Goal: Transaction & Acquisition: Purchase product/service

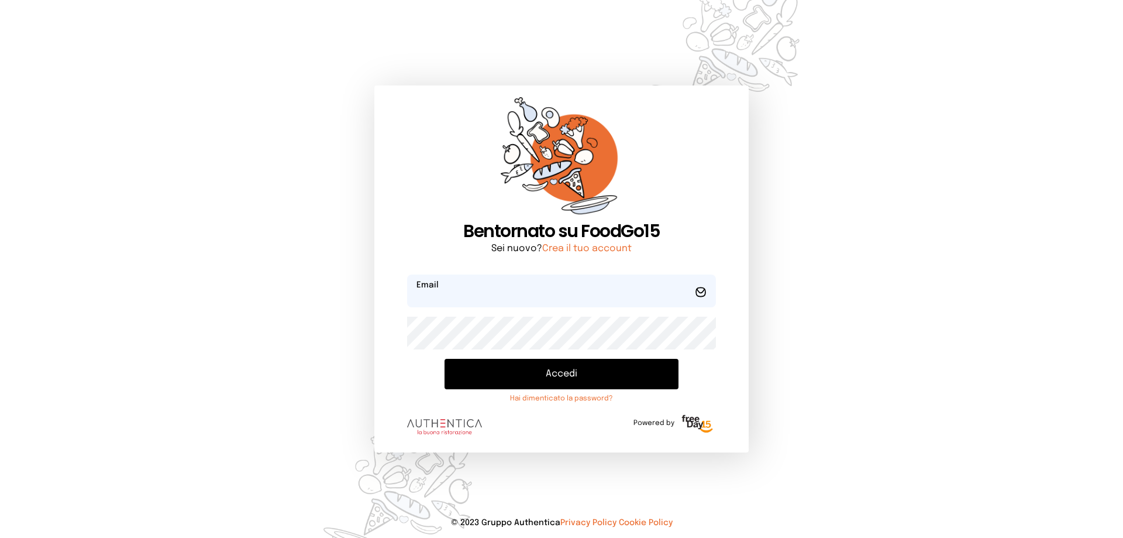
type input "**********"
click at [572, 363] on button "Accedi" at bounding box center [562, 374] width 234 height 30
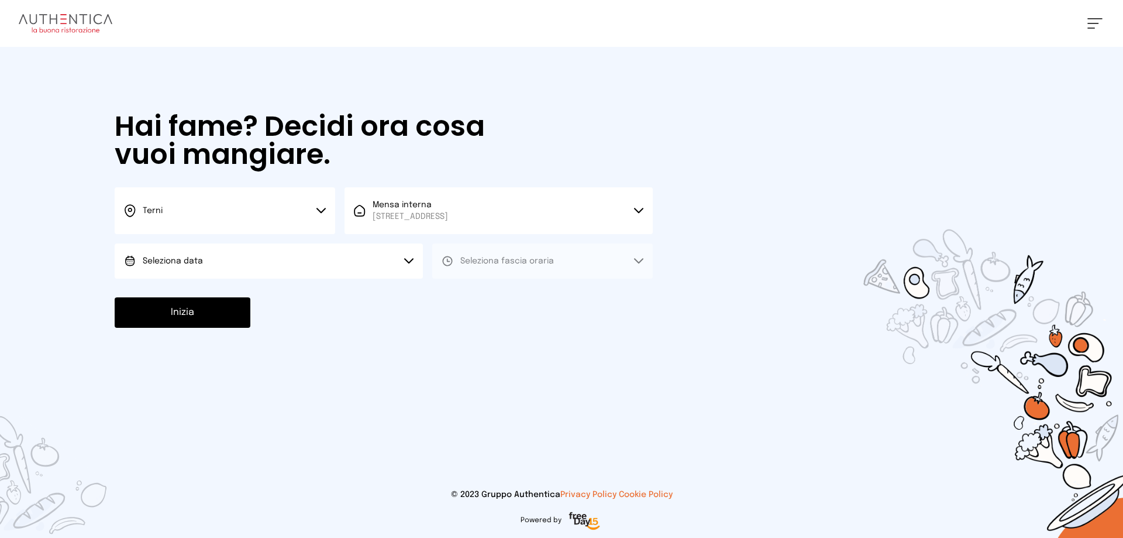
click at [169, 259] on span "Seleziona data" at bounding box center [173, 261] width 60 height 8
click at [200, 291] on span "[DATE], [DATE]" at bounding box center [171, 294] width 57 height 12
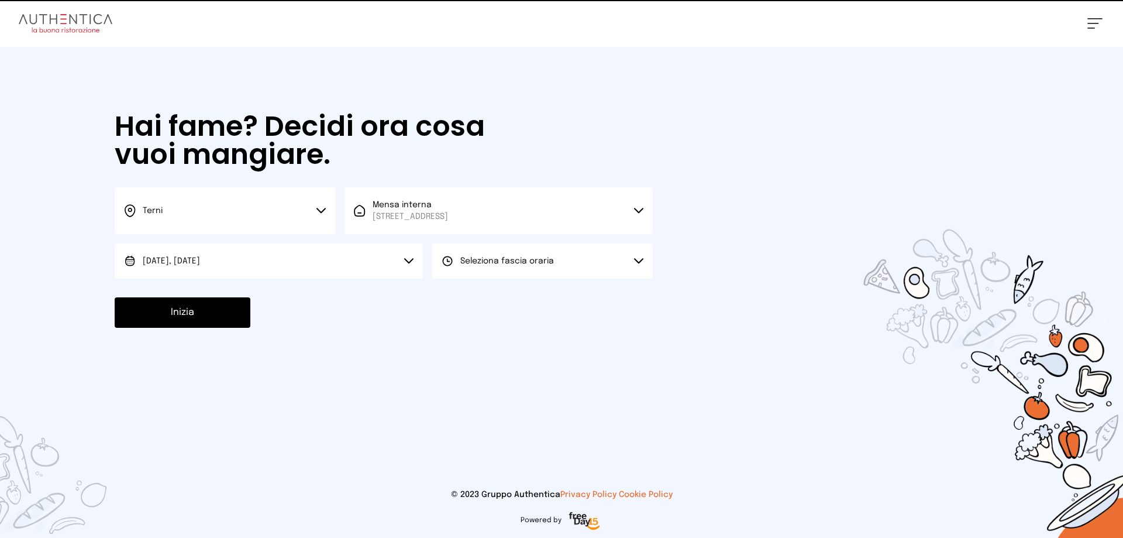
click at [484, 260] on span "Seleziona fascia oraria" at bounding box center [507, 261] width 94 height 8
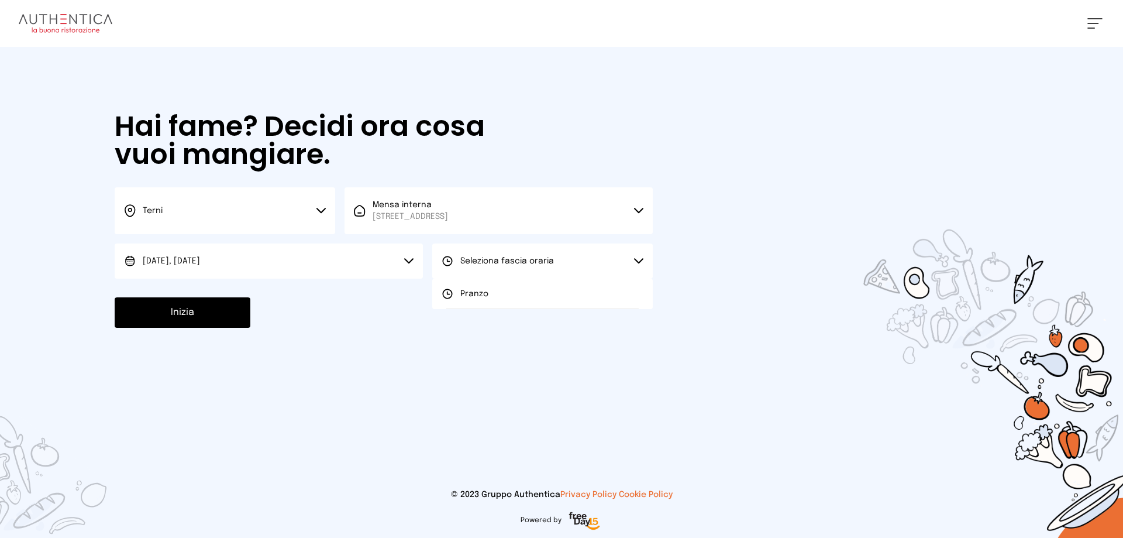
drag, startPoint x: 461, startPoint y: 285, endPoint x: 465, endPoint y: 290, distance: 6.2
click at [462, 286] on li "Pranzo" at bounding box center [542, 294] width 221 height 30
click at [169, 310] on button "Inizia" at bounding box center [183, 312] width 136 height 30
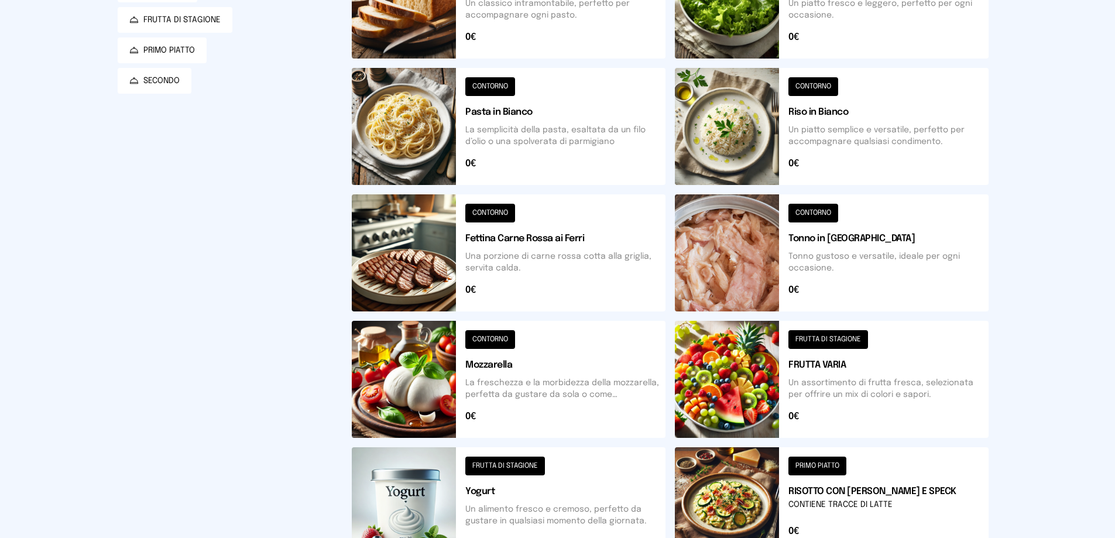
scroll to position [351, 0]
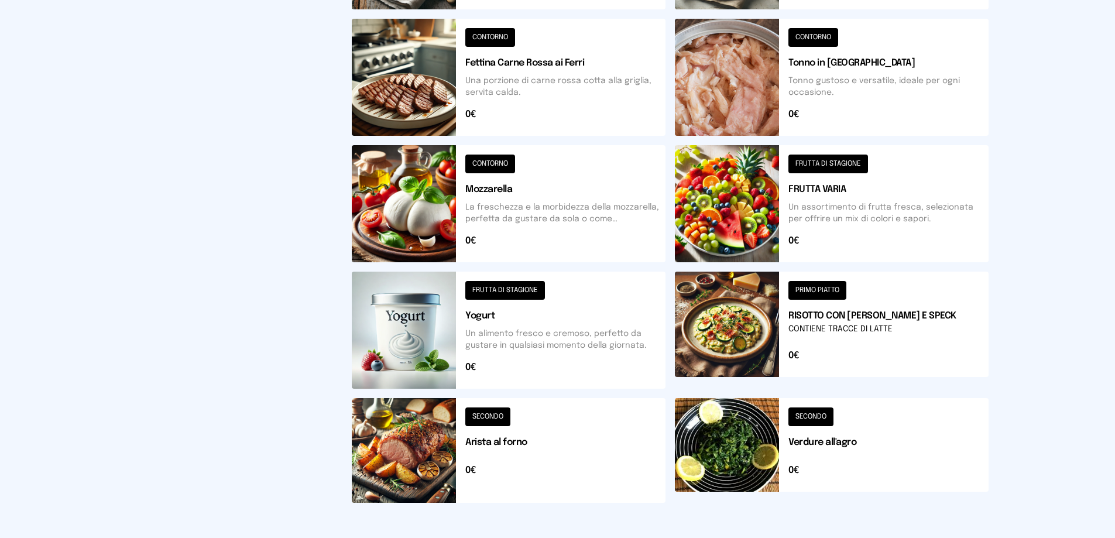
click at [797, 421] on button at bounding box center [832, 450] width 314 height 105
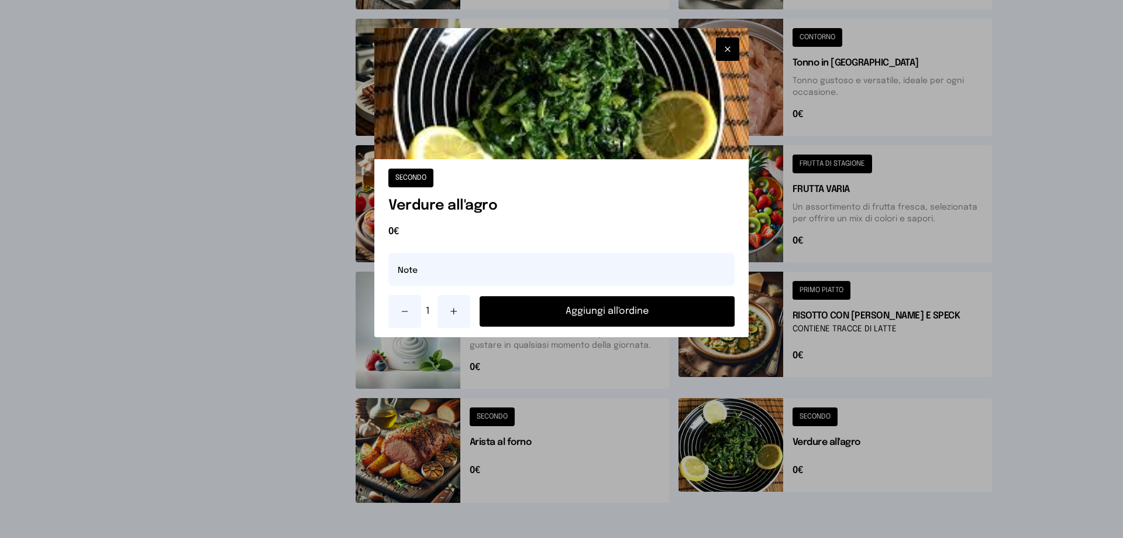
click at [686, 322] on button "Aggiungi all'ordine" at bounding box center [607, 311] width 255 height 30
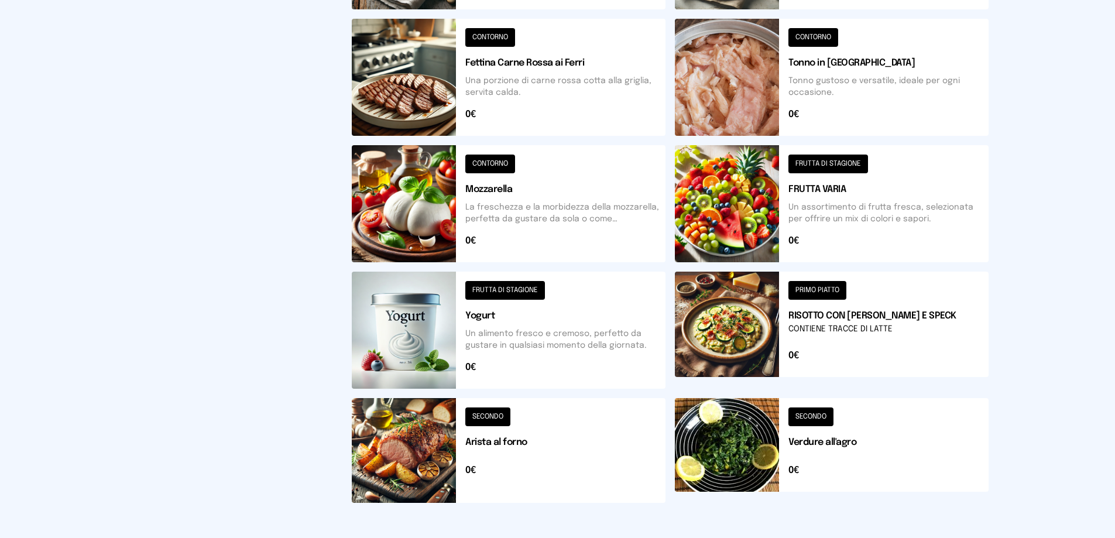
click at [786, 330] on button at bounding box center [832, 329] width 314 height 117
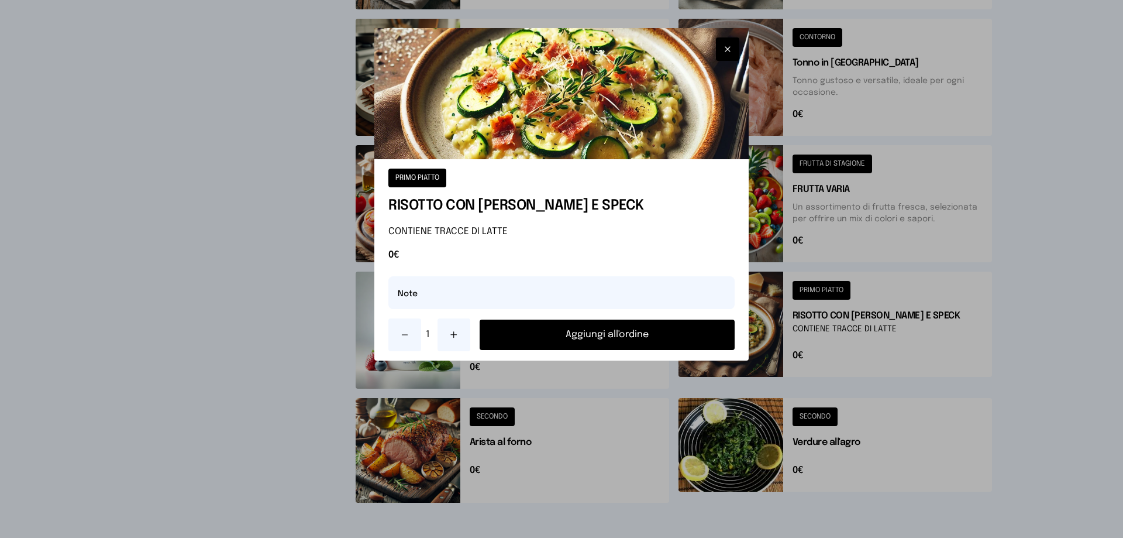
click at [689, 338] on button "Aggiungi all'ordine" at bounding box center [607, 334] width 255 height 30
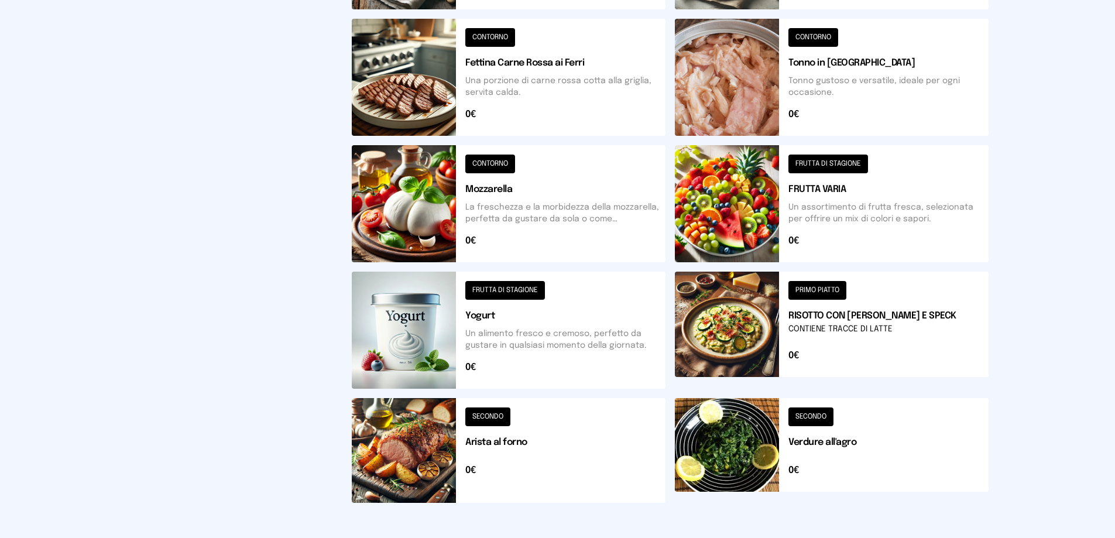
click at [768, 226] on button at bounding box center [832, 203] width 314 height 117
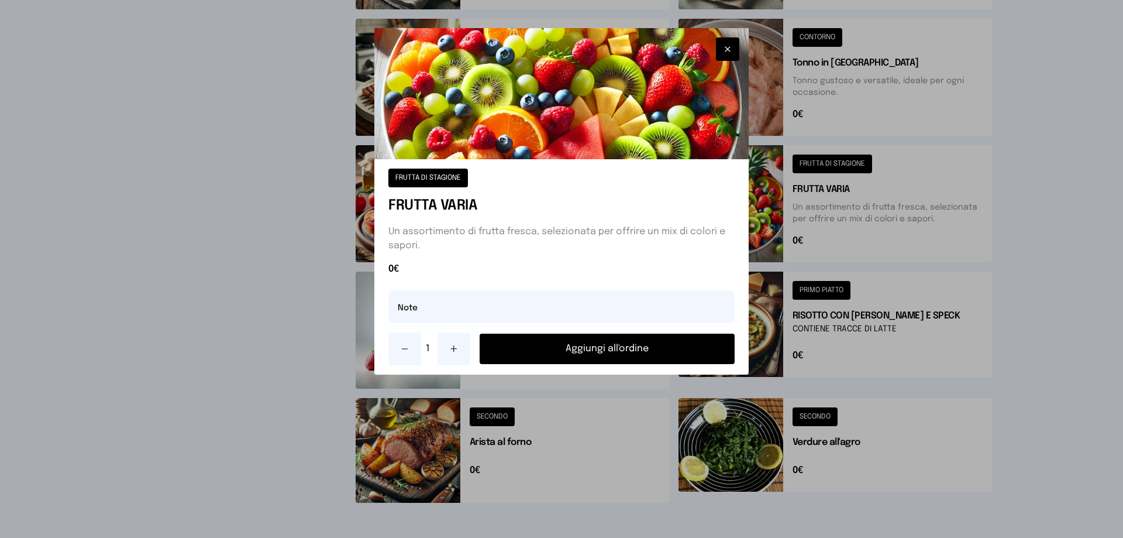
click at [603, 345] on button "Aggiungi all'ordine" at bounding box center [607, 349] width 255 height 30
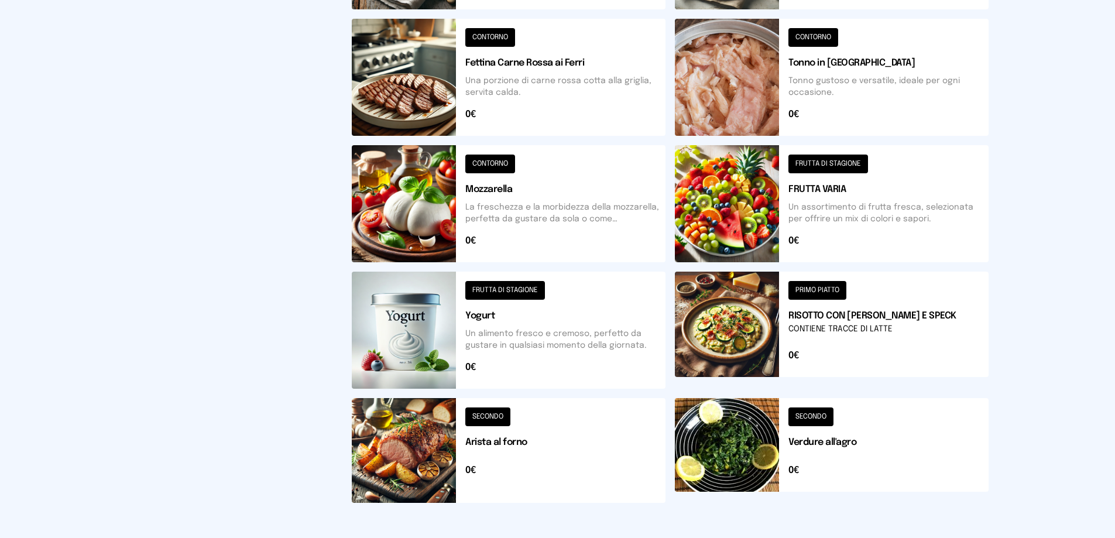
click at [482, 318] on button at bounding box center [509, 329] width 314 height 117
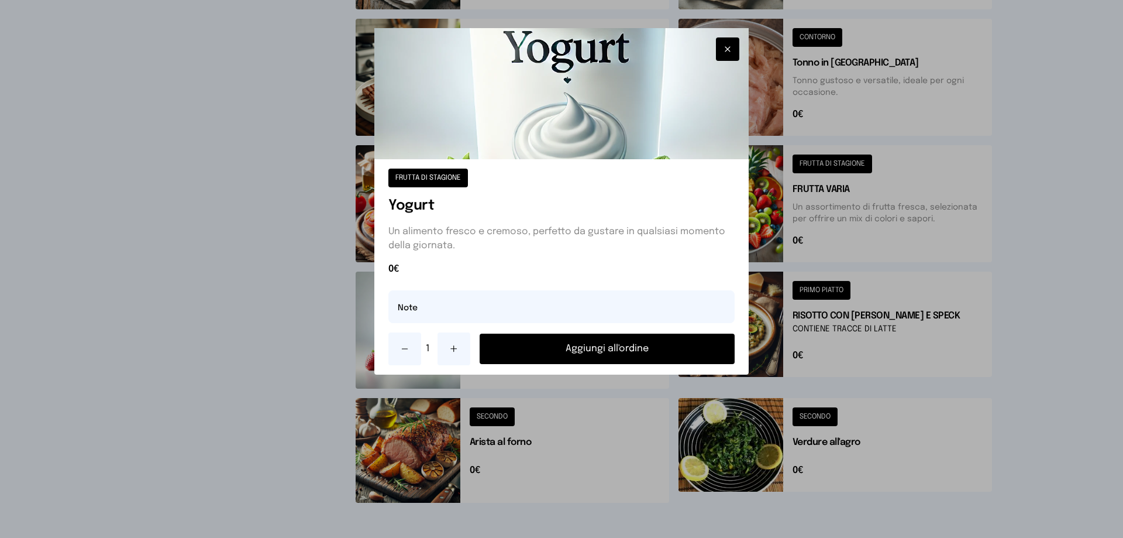
click at [541, 344] on button "Aggiungi all'ordine" at bounding box center [607, 349] width 255 height 30
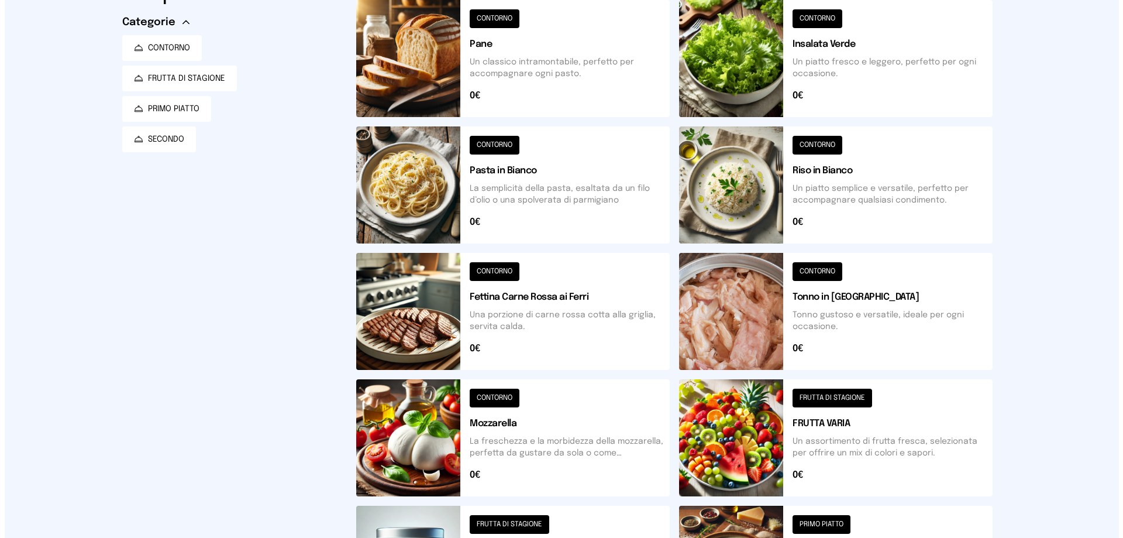
scroll to position [0, 0]
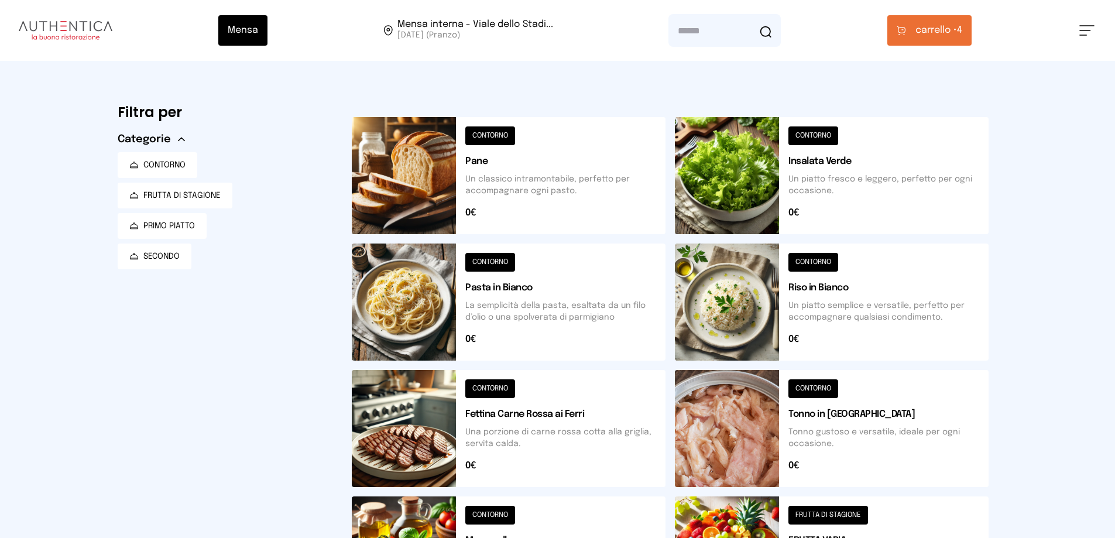
click at [934, 42] on button "carrello • 4" at bounding box center [929, 30] width 84 height 30
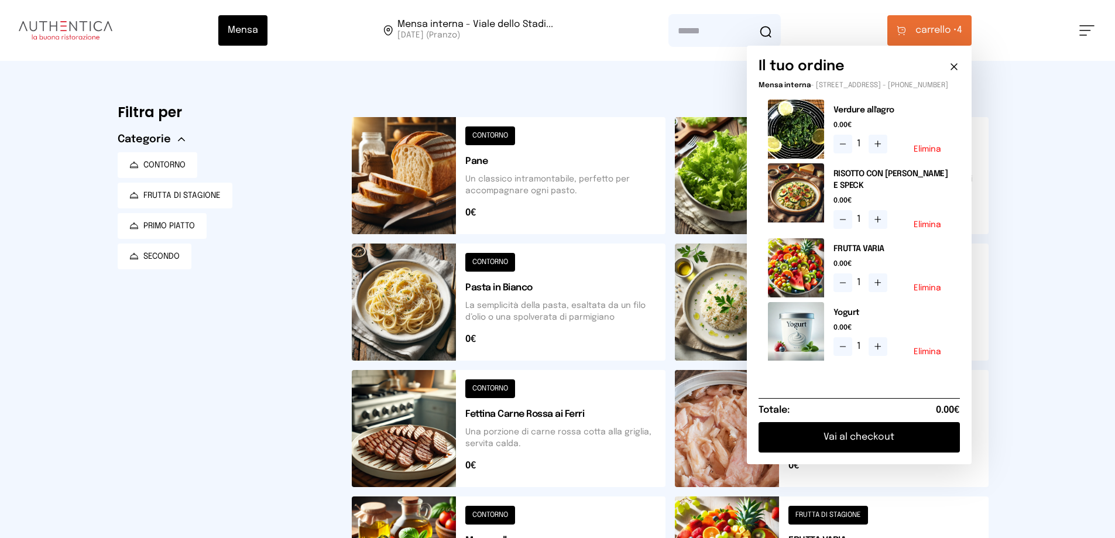
click at [919, 444] on button "Vai al checkout" at bounding box center [858, 437] width 201 height 30
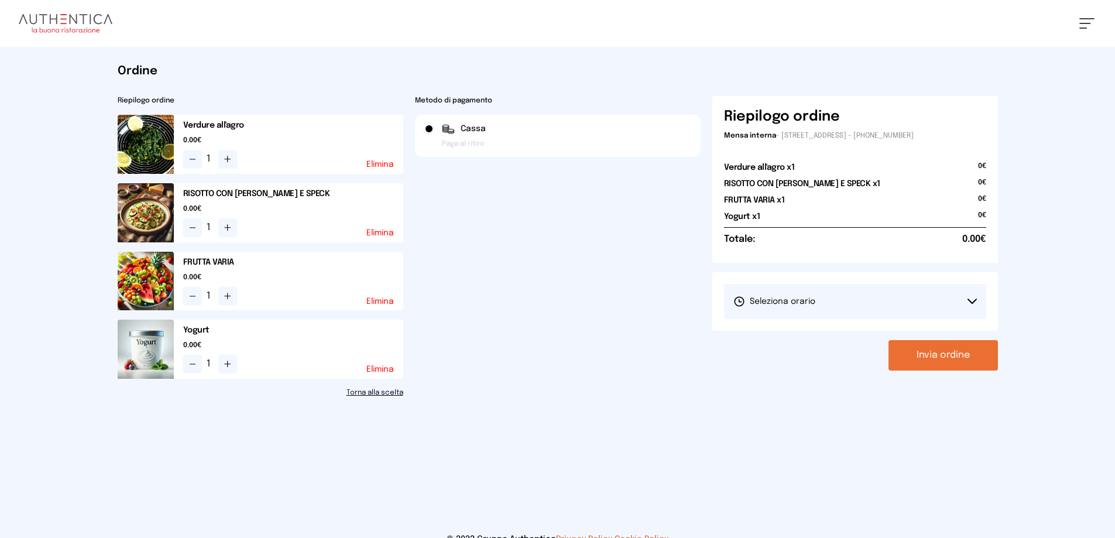
click at [782, 301] on span "Seleziona orario" at bounding box center [774, 301] width 82 height 12
click at [781, 335] on span "1° Turno (13:00 - 15:00)" at bounding box center [777, 334] width 88 height 12
click at [937, 356] on button "Invia ordine" at bounding box center [942, 355] width 109 height 30
